Goal: Contribute content: Add original content to the website for others to see

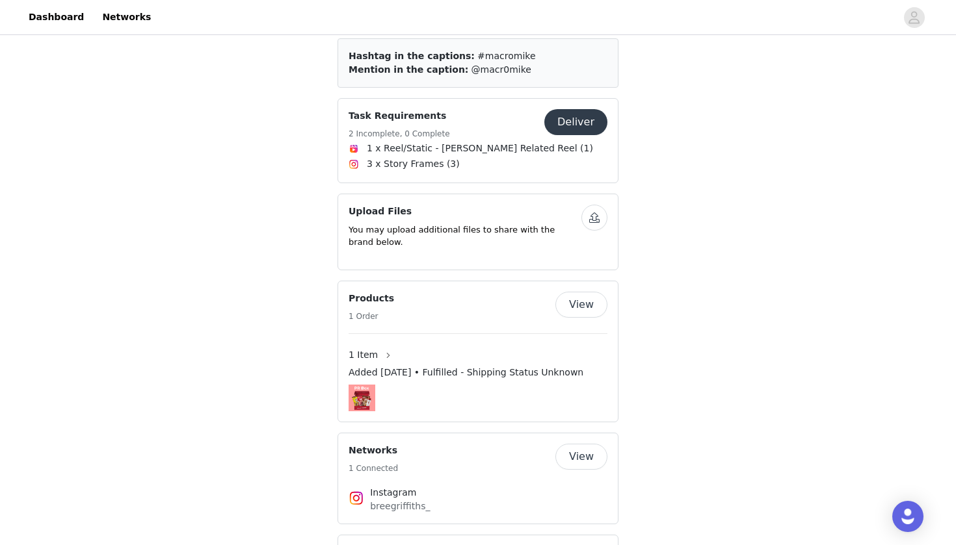
scroll to position [575, 0]
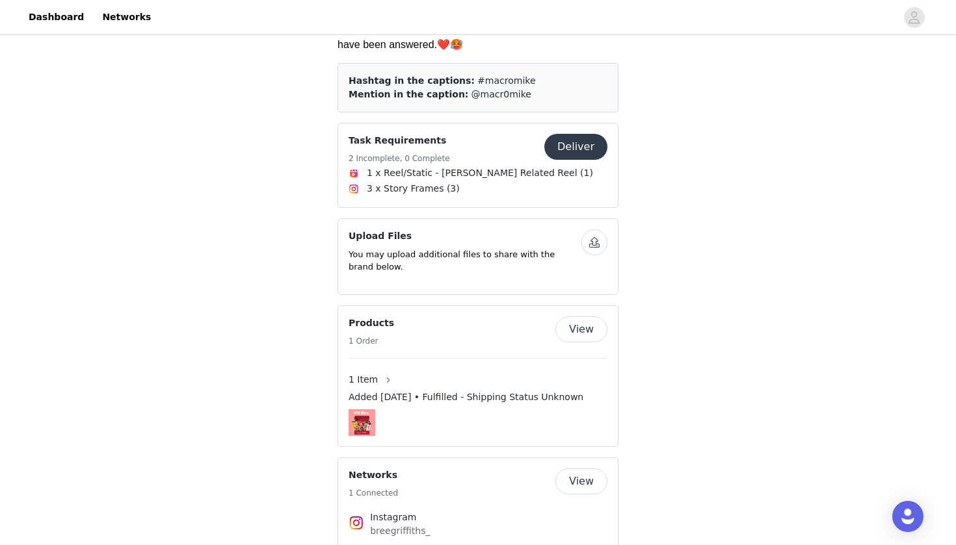
click at [580, 134] on button "Deliver" at bounding box center [575, 147] width 63 height 26
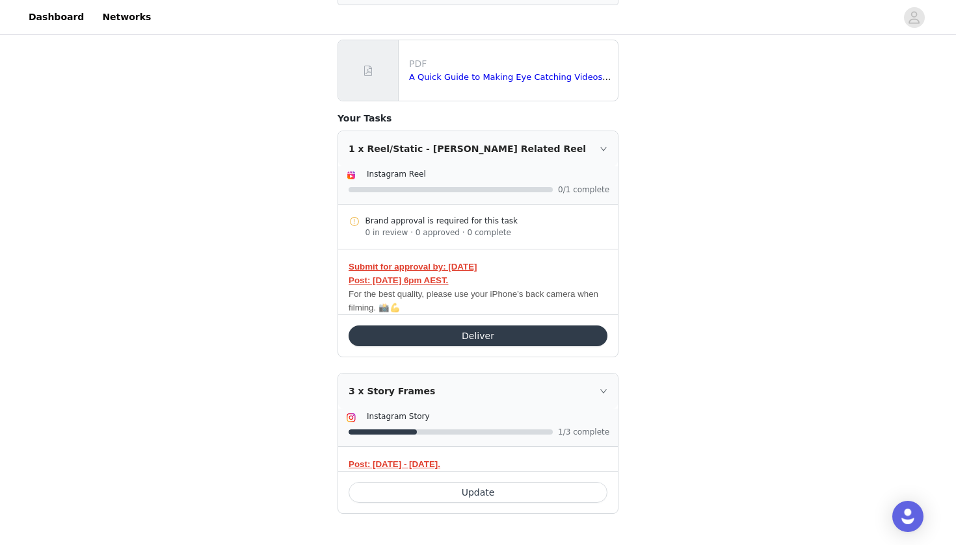
scroll to position [205, 0]
click at [506, 332] on button "Deliver" at bounding box center [477, 336] width 259 height 21
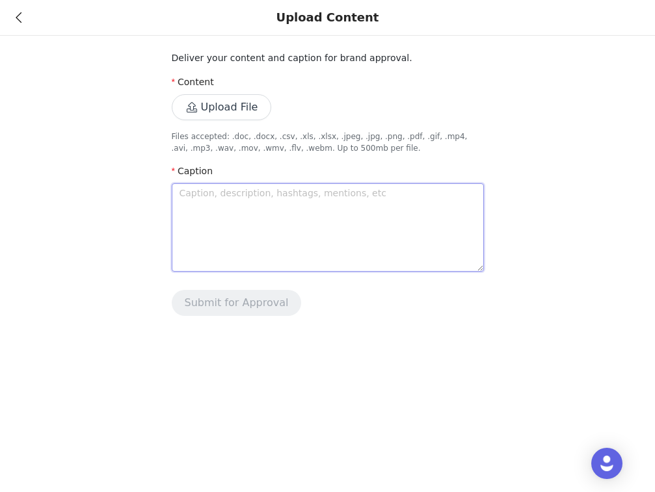
click at [220, 216] on textarea at bounding box center [328, 227] width 312 height 88
paste textarea "A high protein breakfast = a non-negotiable for me 💪🏼😋 Loving the @macromike Co…"
type textarea "A high protein breakfast = a non-negotiable for me 💪🏼😋 Loving the @macromike Co…"
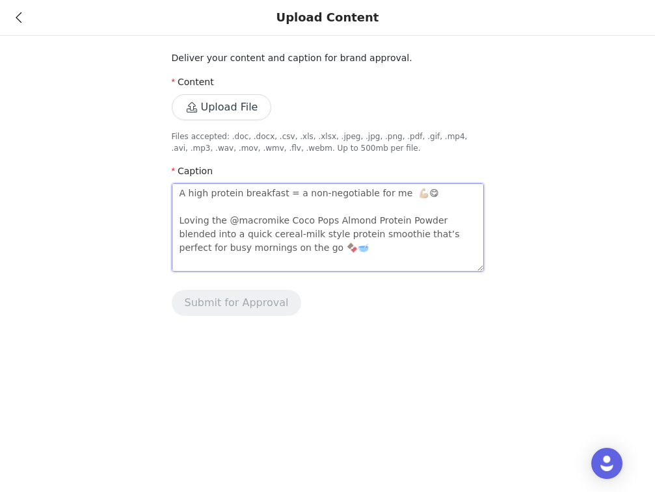
click at [393, 194] on textarea "A high protein breakfast = a non-negotiable for me 💪🏼😋 Loving the @macromike Co…" at bounding box center [328, 227] width 312 height 88
type textarea "A high protein breakfast = a non-negotiable for me 💪🏼😋 Loving the @macromike Co…"
click at [224, 223] on textarea "A high protein breakfast = a non-negotiable for me 💪🏼😋 Loving the @macromike Co…" at bounding box center [328, 227] width 312 height 88
type textarea "A high protein breakfast = a non-negotiable for me 💪🏼😋 Loving the @macromike Co…"
type textarea "A high protein breakfast = a non-negotiable for me 💪🏼😋 Loving the n @macromike …"
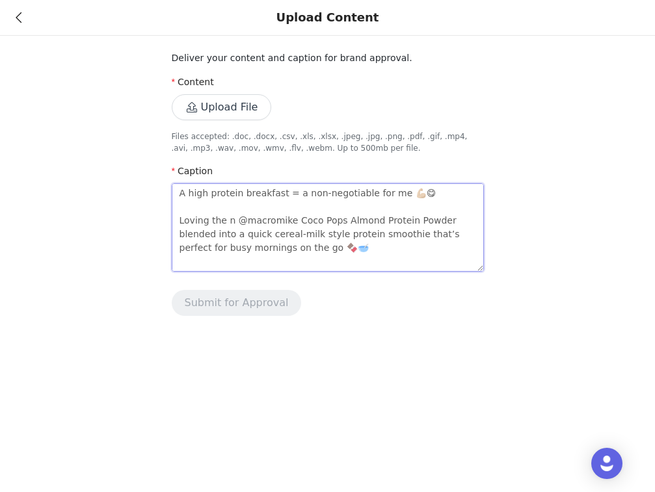
type textarea "A high protein breakfast = a non-negotiable for me 💪🏼😋 Loving the ne @macromike…"
type textarea "A high protein breakfast = a non-negotiable for me 💪🏼😋 Loving the new @macromik…"
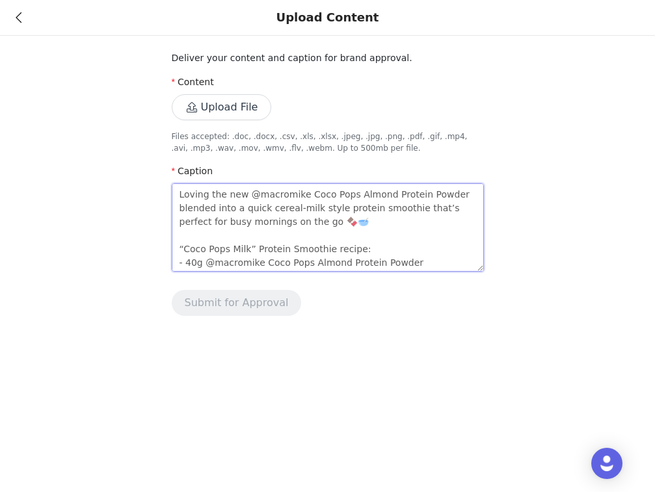
scroll to position [34, 0]
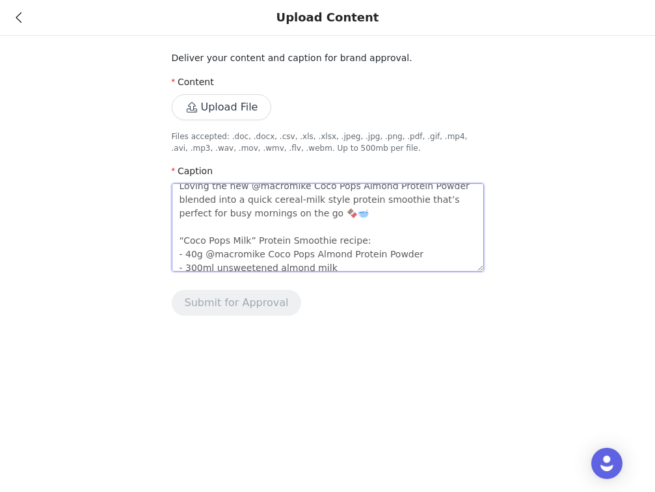
click at [259, 215] on textarea "A high protein breakfast = a non-negotiable for me 💪🏼😋 Loving the new @macromik…" at bounding box center [328, 227] width 312 height 88
type textarea "A high protein breakfast = a non-negotiable for me 💪🏼😋 Loving the new @macromik…"
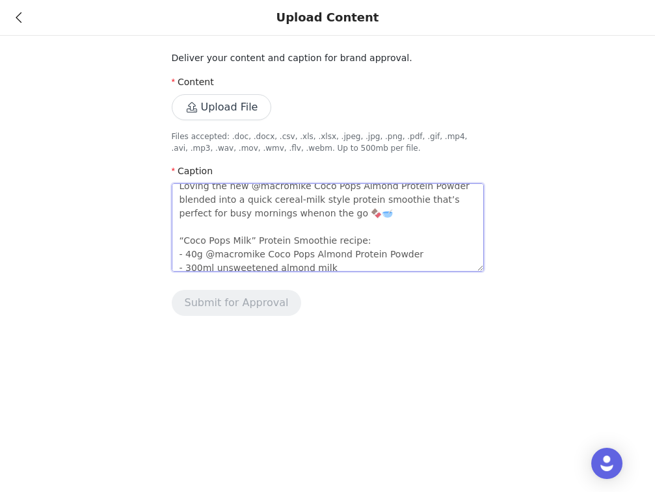
type textarea "A high protein breakfast = a non-negotiable for me 💪🏼😋 Loving the new @macromik…"
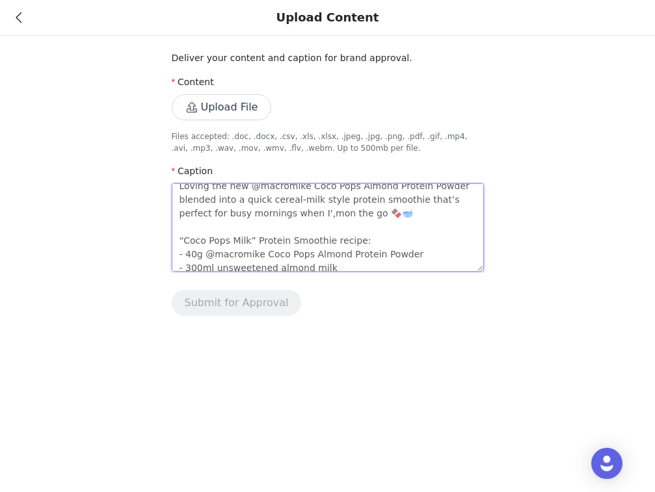
type textarea "A high protein breakfast = a non-negotiable for me 💪🏼😋 Loving the new @macromik…"
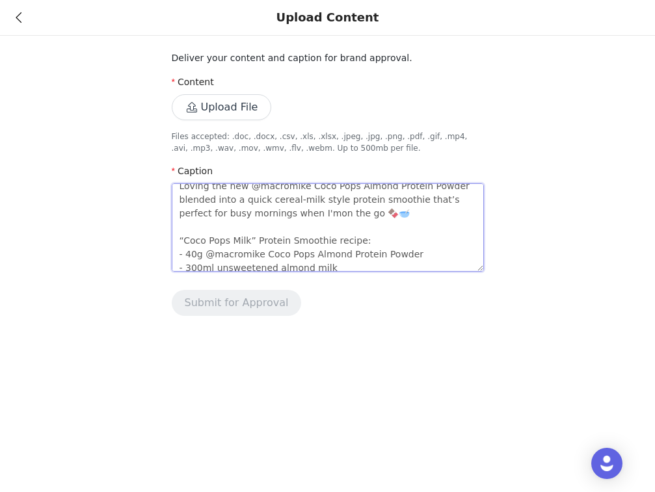
type textarea "A high protein breakfast = a non-negotiable for me 💪🏼😋 Loving the new @macromik…"
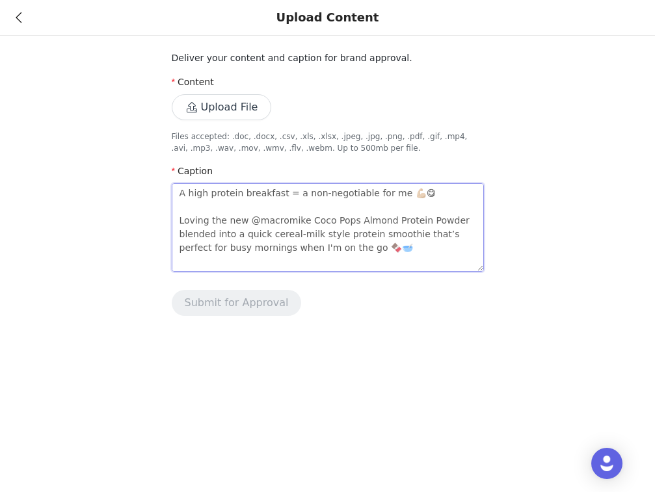
scroll to position [0, 0]
click at [221, 111] on button "Upload File" at bounding box center [222, 107] width 100 height 26
click at [207, 109] on button "Upload File" at bounding box center [222, 107] width 100 height 26
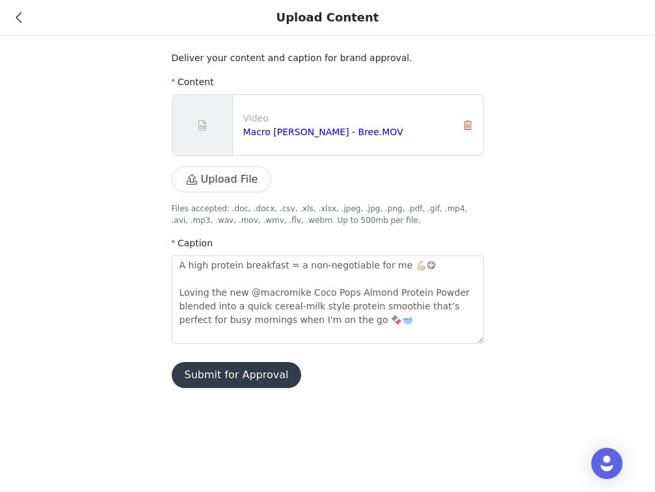
click at [317, 207] on p "Files accepted: .doc, .docx, .csv, .xls, .xlsx, .jpeg, .jpg, .png, .pdf, .gif, …" at bounding box center [328, 214] width 312 height 23
click at [337, 130] on link "Macro Mike x Kelloggs - Bree.MOV" at bounding box center [323, 132] width 160 height 10
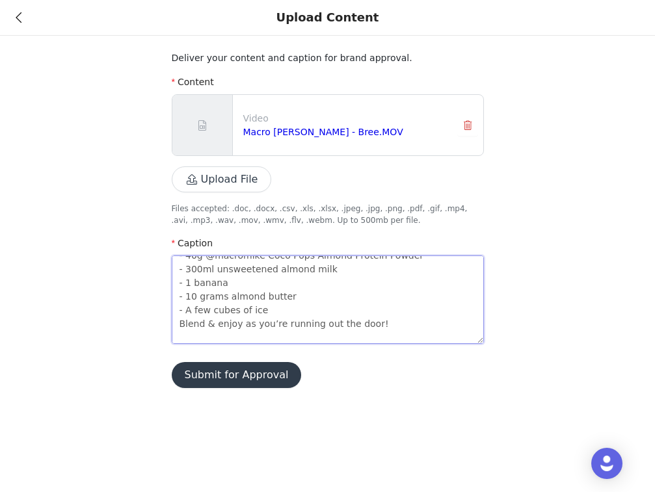
scroll to position [123, 0]
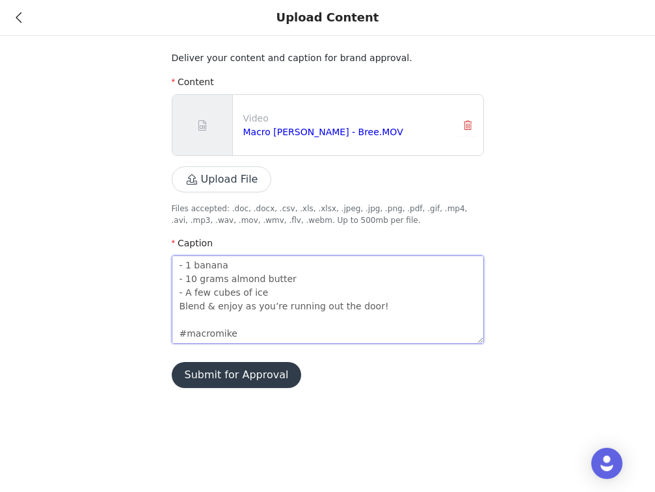
drag, startPoint x: 180, startPoint y: 265, endPoint x: 351, endPoint y: 454, distance: 255.5
click at [351, 454] on div "Upload Content Deliver your content and caption for brand approval. Content Vid…" at bounding box center [327, 246] width 655 height 492
click at [369, 325] on textarea "A high protein breakfast = a non-negotiable for me 💪🏼😋 Loving the new @macromik…" at bounding box center [328, 299] width 312 height 88
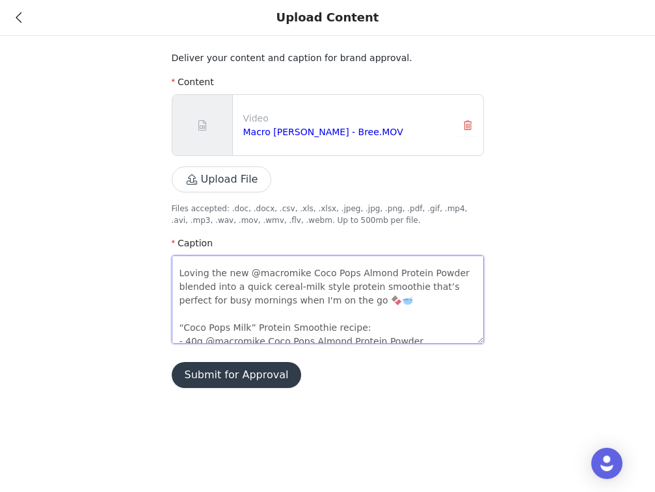
scroll to position [14, 0]
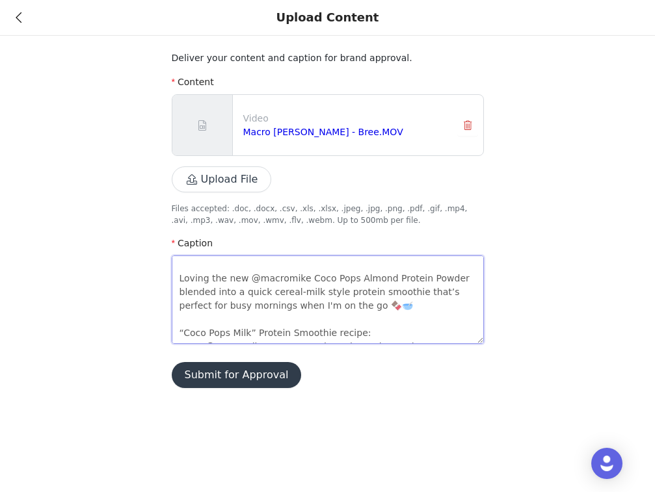
click at [350, 280] on textarea "A high protein breakfast = a non-negotiable for me 💪🏼😋 Loving the new @macromik…" at bounding box center [328, 299] width 312 height 88
type textarea "A high protein breakfast = a non-negotiable for me 💪🏼😋 Loving the new @macromik…"
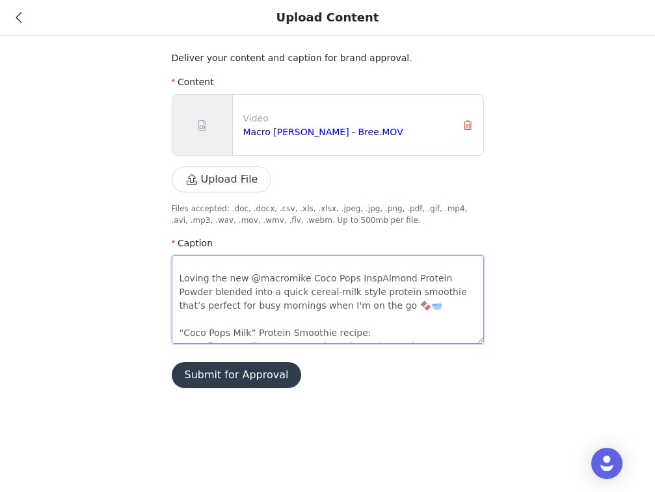
type textarea "A high protein breakfast = a non-negotiable for me 💪🏼😋 Loving the new @macromik…"
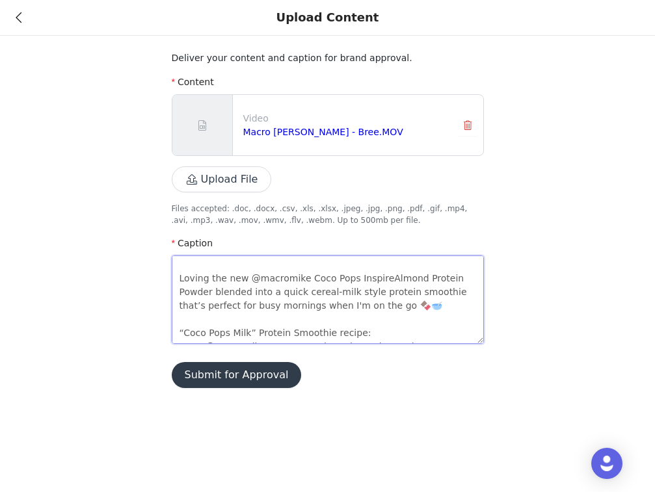
type textarea "A high protein breakfast = a non-negotiable for me 💪🏼😋 Loving the new @macromik…"
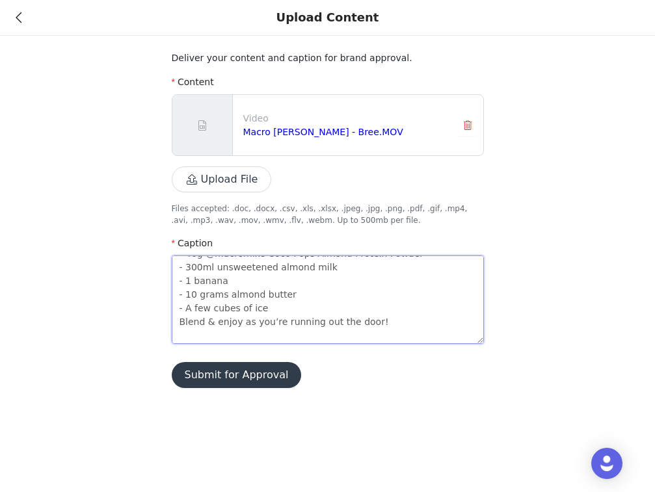
scroll to position [123, 0]
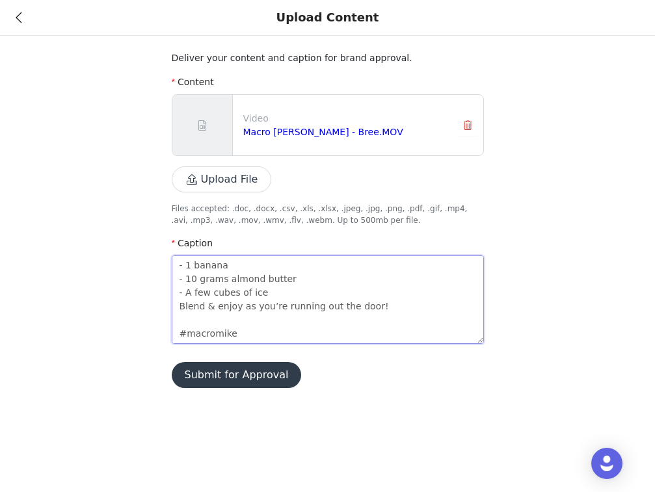
drag, startPoint x: 178, startPoint y: 265, endPoint x: 410, endPoint y: 433, distance: 285.8
click at [410, 433] on div "Upload Content Deliver your content and caption for brand approval. Content Vid…" at bounding box center [327, 246] width 655 height 492
type textarea "A high protein breakfast = a non-negotiable for me 💪🏼😋 Loving the new @macromik…"
click at [263, 378] on button "Submit for Approval" at bounding box center [237, 375] width 130 height 26
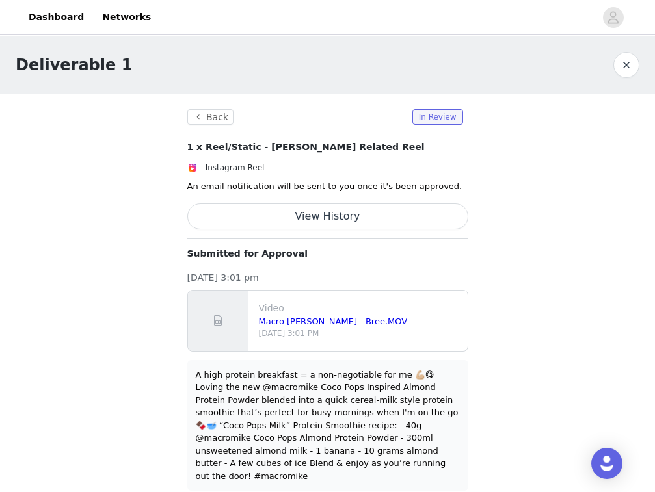
scroll to position [0, 0]
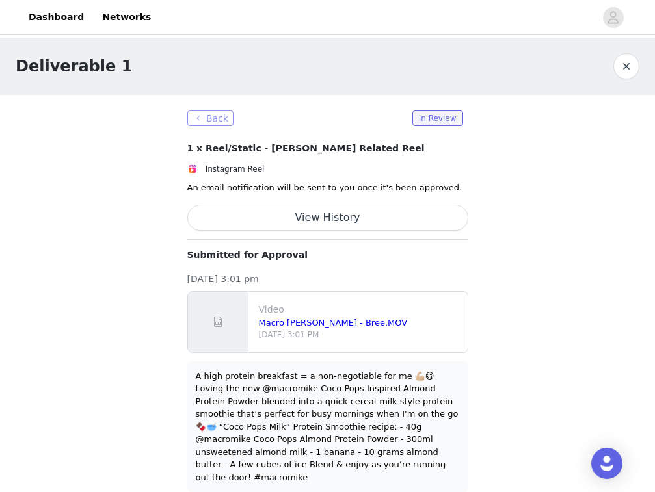
click at [215, 117] on button "Back" at bounding box center [210, 119] width 47 height 16
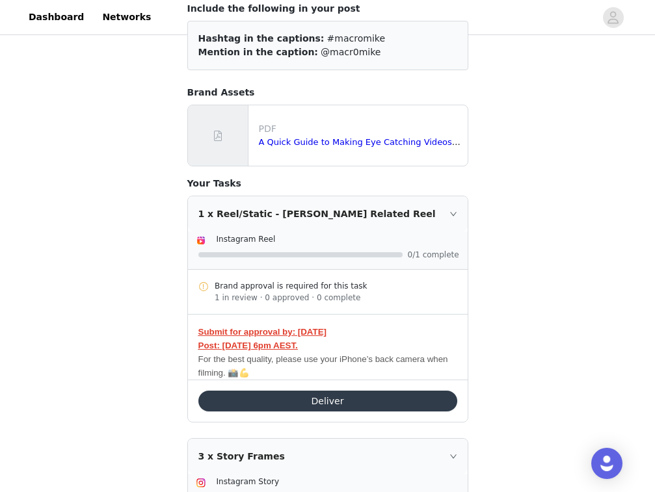
scroll to position [138, 0]
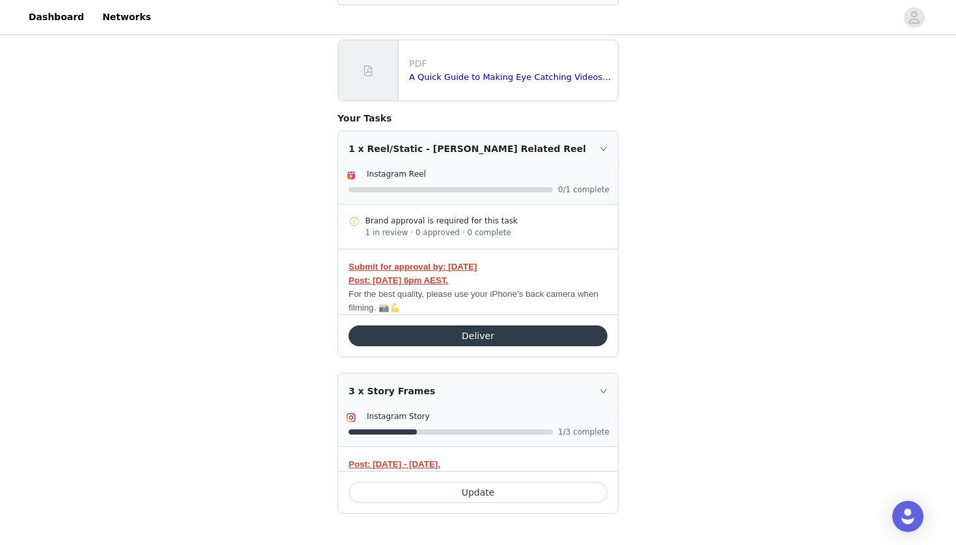
scroll to position [205, 0]
